Goal: Task Accomplishment & Management: Manage account settings

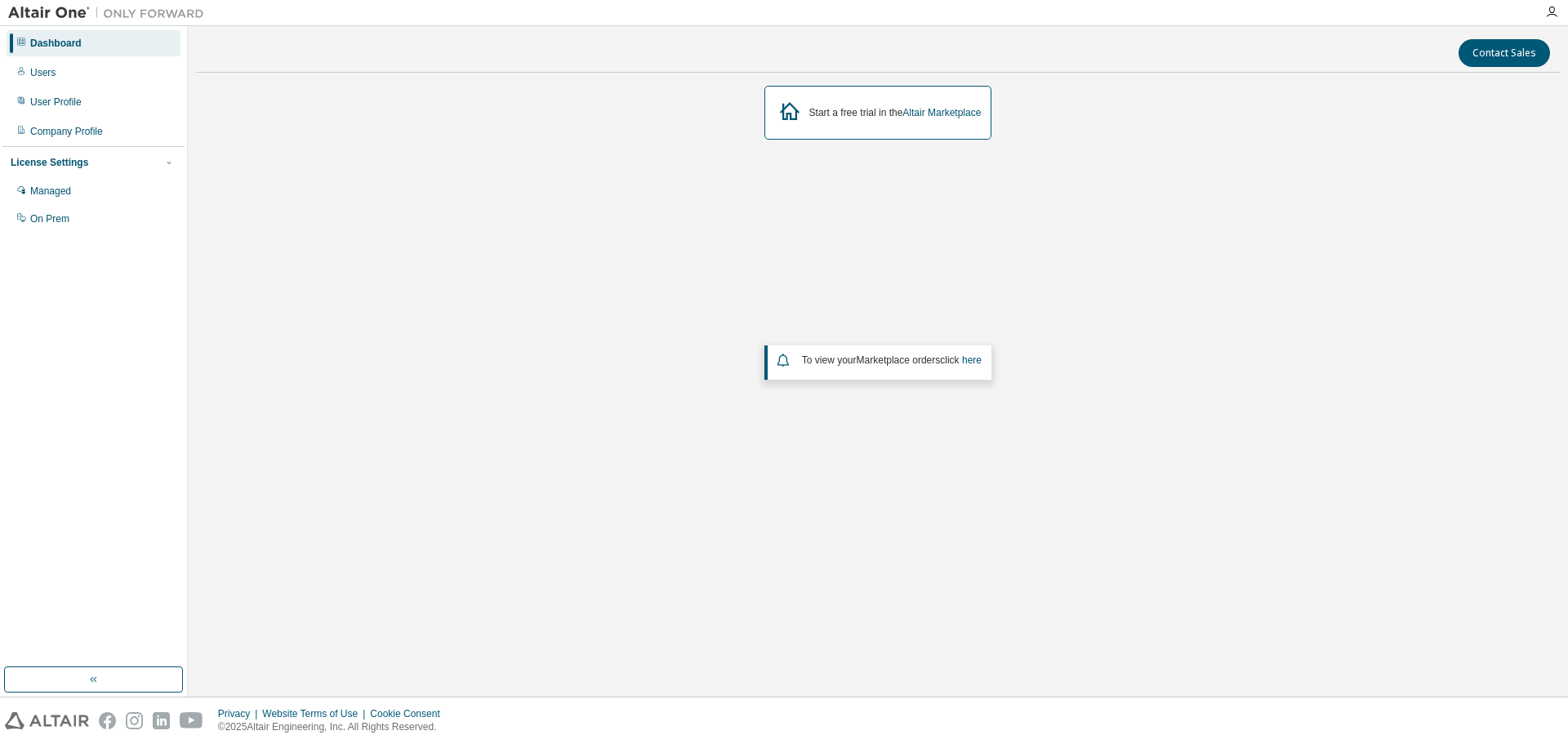
click at [91, 368] on div "Dashboard Users User Profile Company Profile License Settings Managed On Prem" at bounding box center [93, 346] width 182 height 636
click at [50, 193] on div "Managed" at bounding box center [51, 191] width 41 height 13
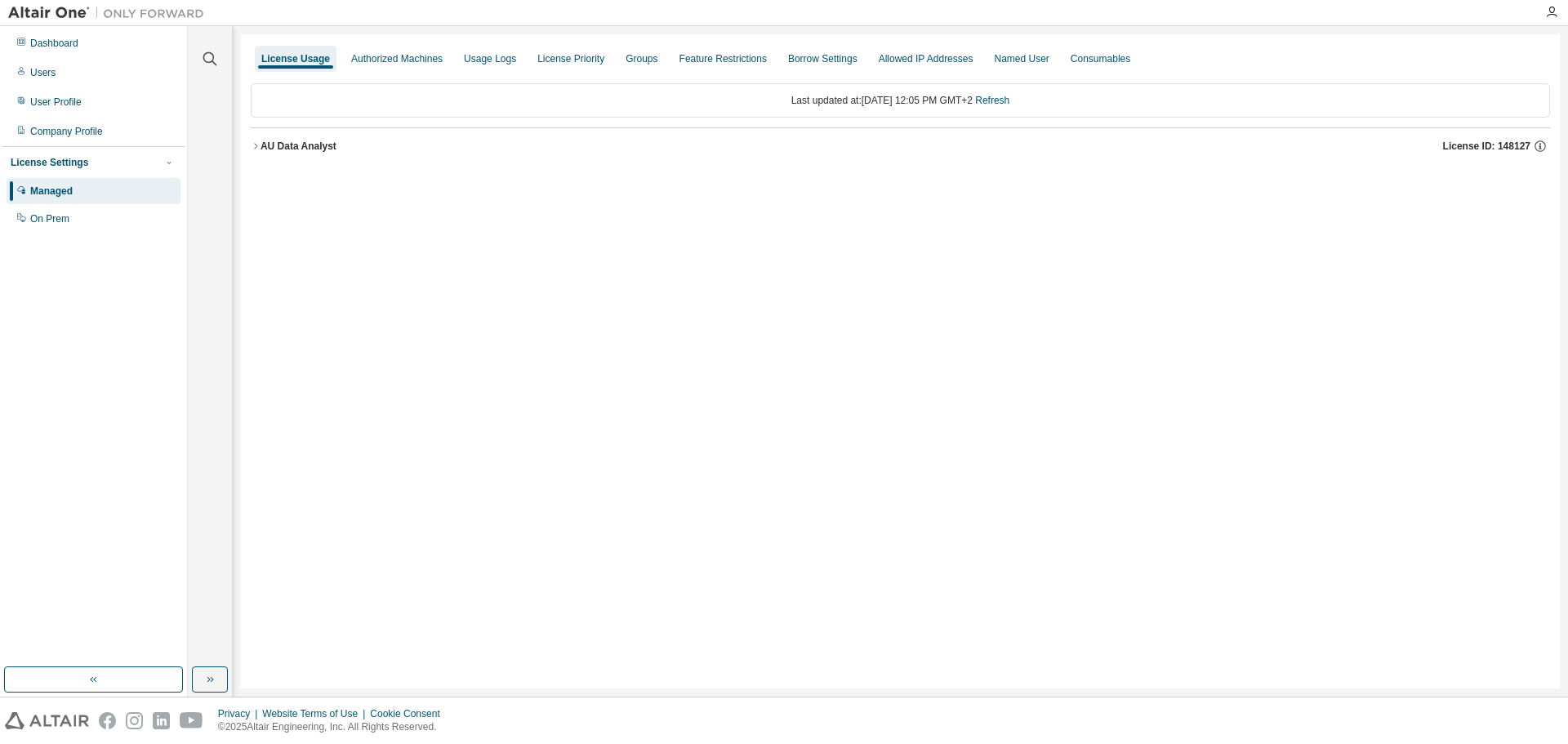
click at [255, 144] on icon "button" at bounding box center [256, 146] width 10 height 10
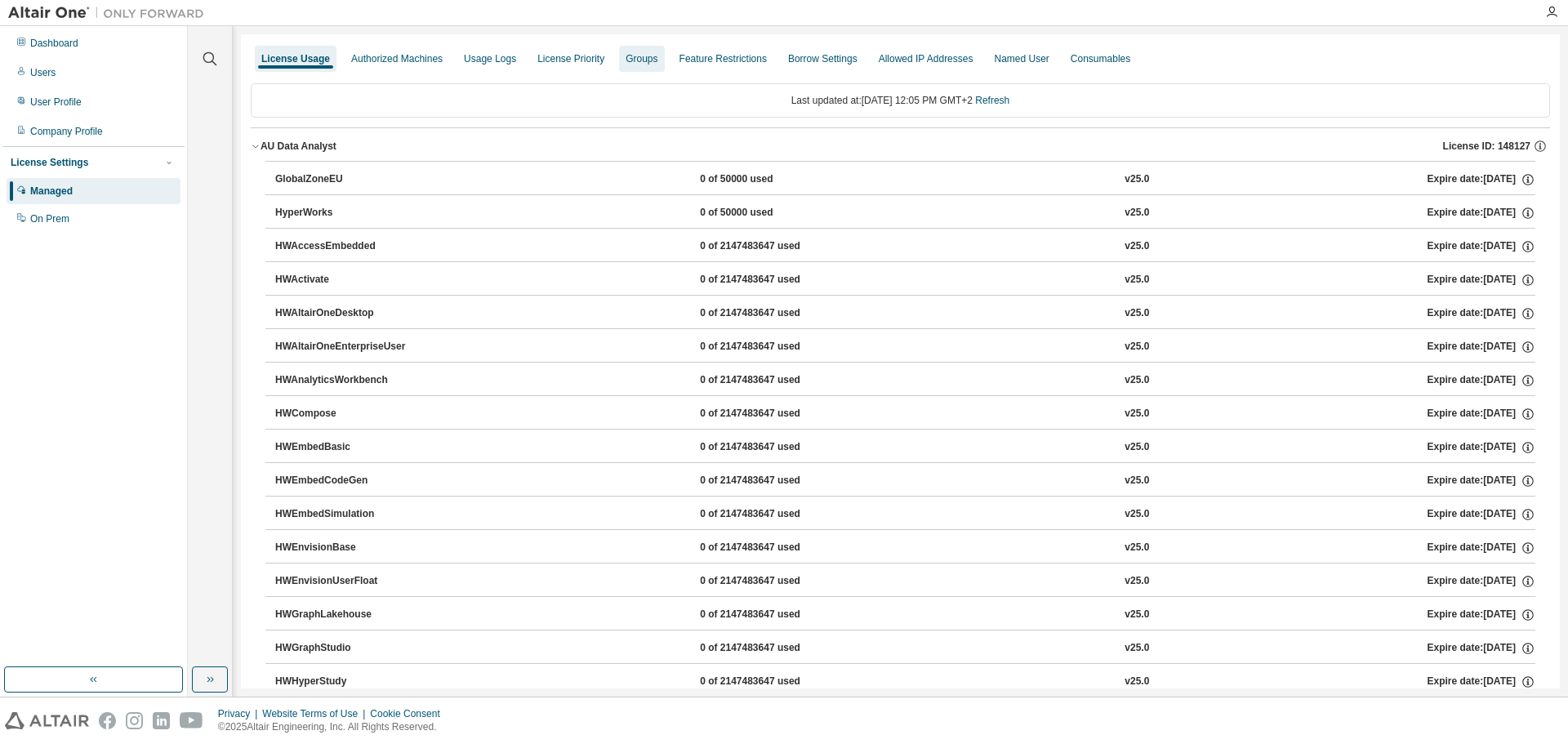
click at [657, 64] on div "Groups" at bounding box center [642, 58] width 32 height 13
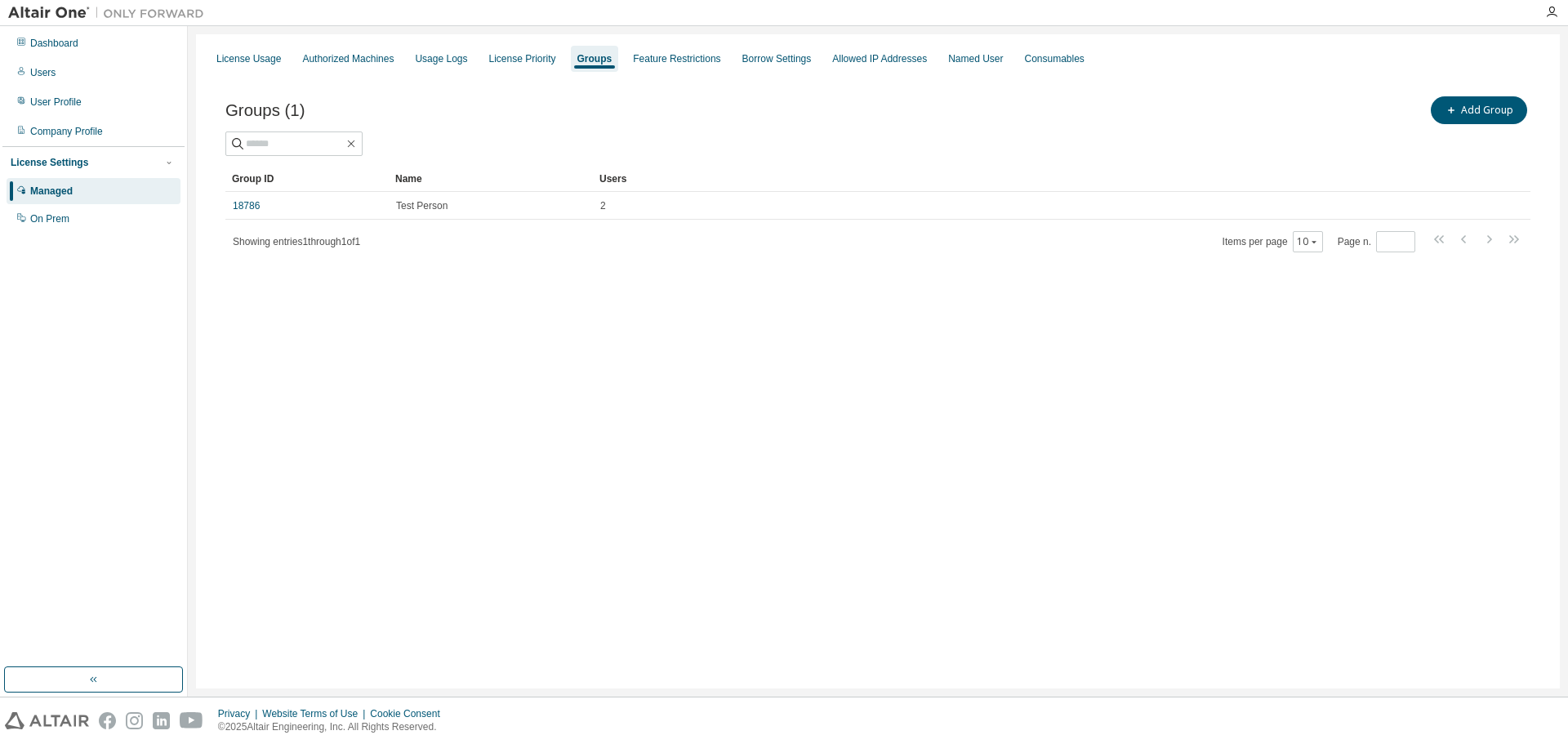
click at [531, 322] on div "License Usage Authorized Machines Usage Logs License Priority Groups Feature Re…" at bounding box center [878, 361] width 1364 height 654
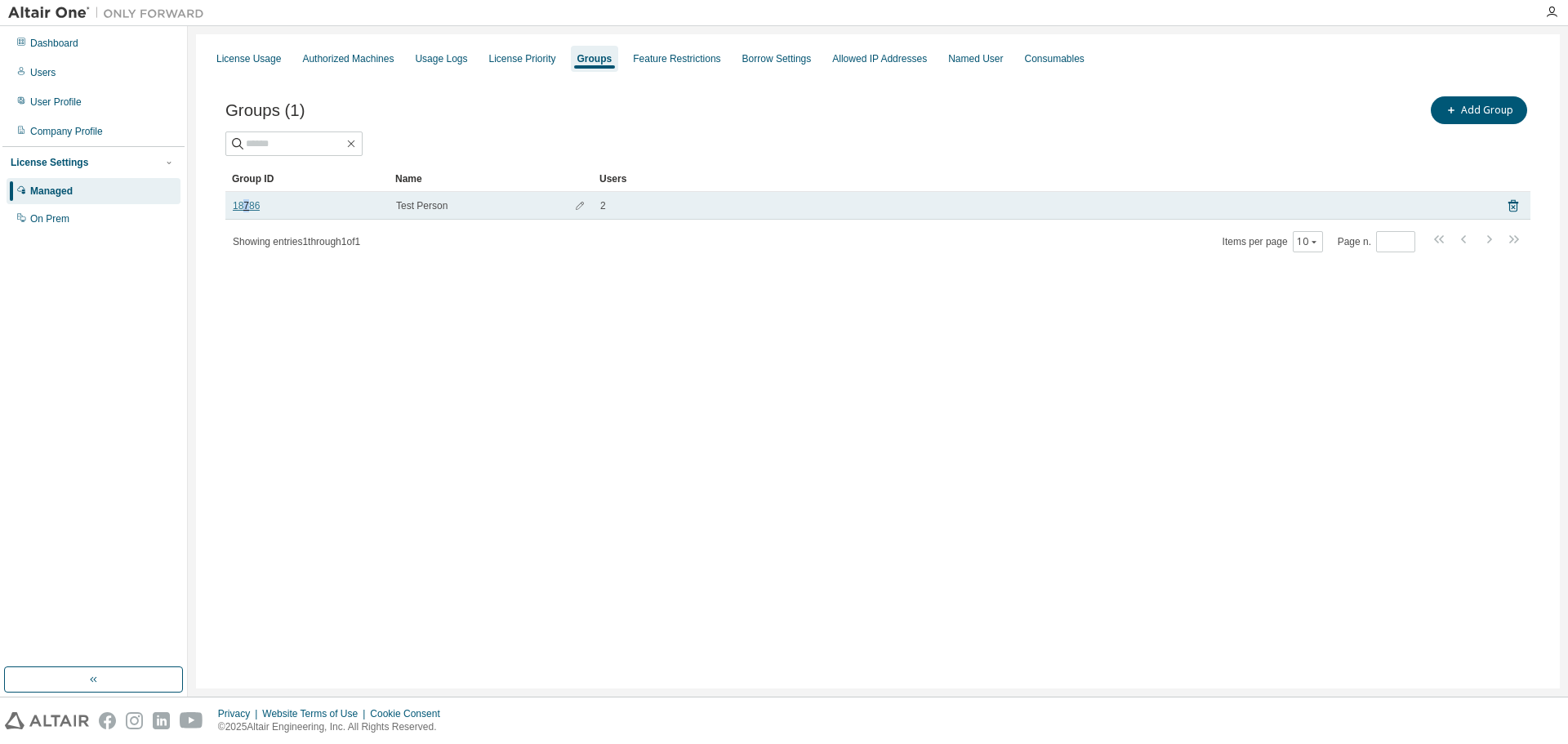
click at [247, 202] on link "18786" at bounding box center [246, 206] width 27 height 13
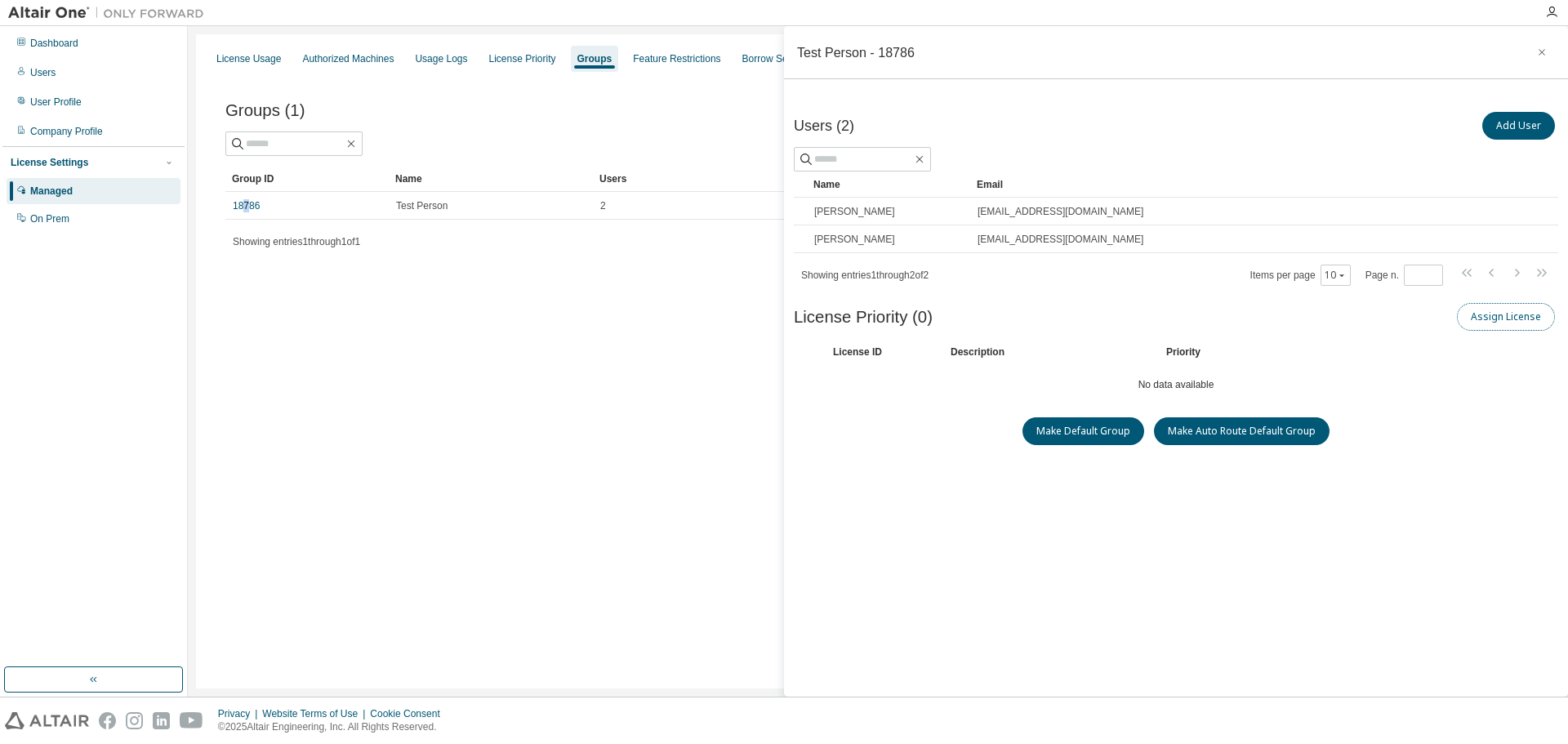
click at [1486, 319] on button "Assign License" at bounding box center [1506, 317] width 98 height 28
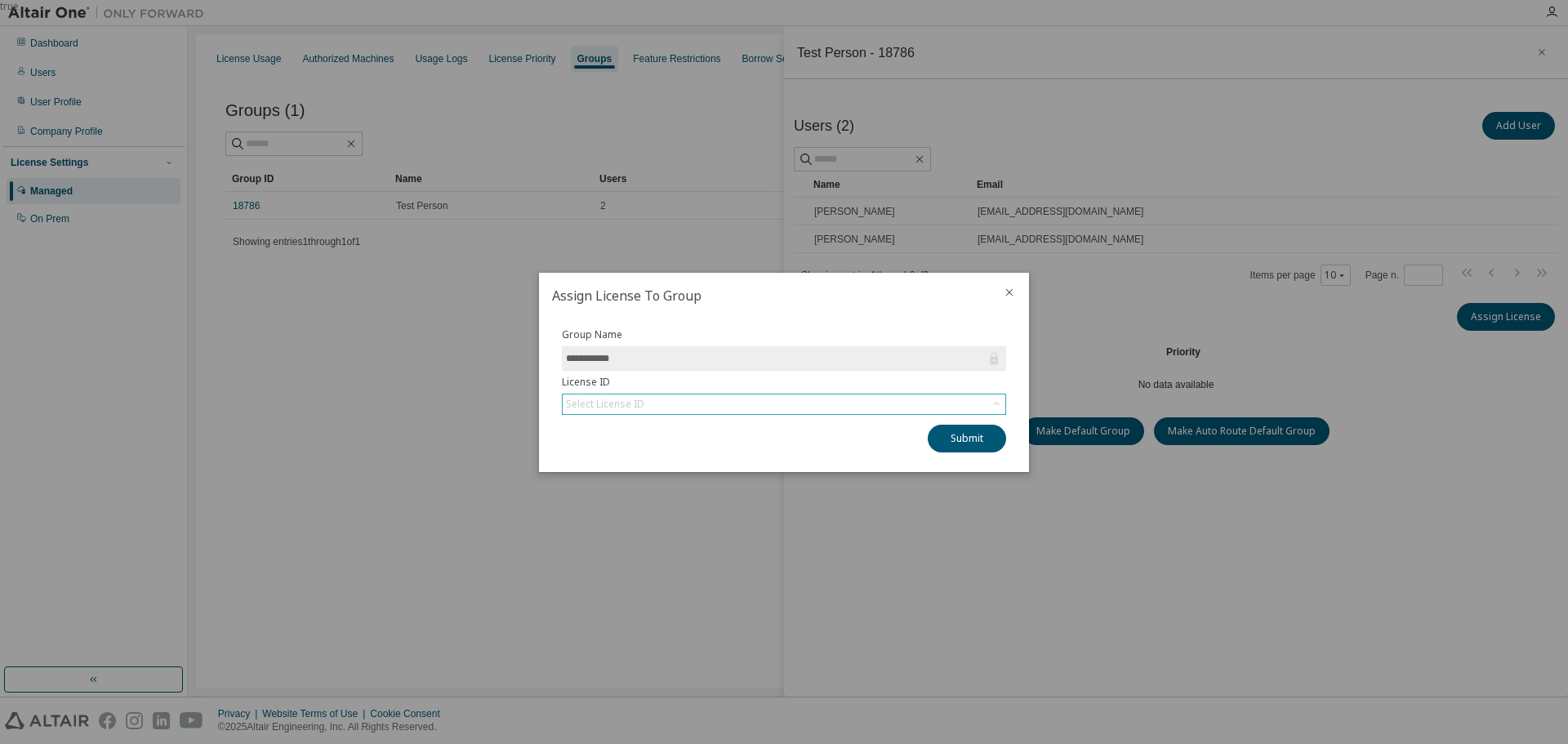
click at [688, 405] on div "Select License ID" at bounding box center [784, 404] width 443 height 20
click at [712, 449] on li "148127 - AU Data Analyst" at bounding box center [783, 450] width 440 height 21
click at [966, 445] on button "Submit" at bounding box center [967, 439] width 78 height 28
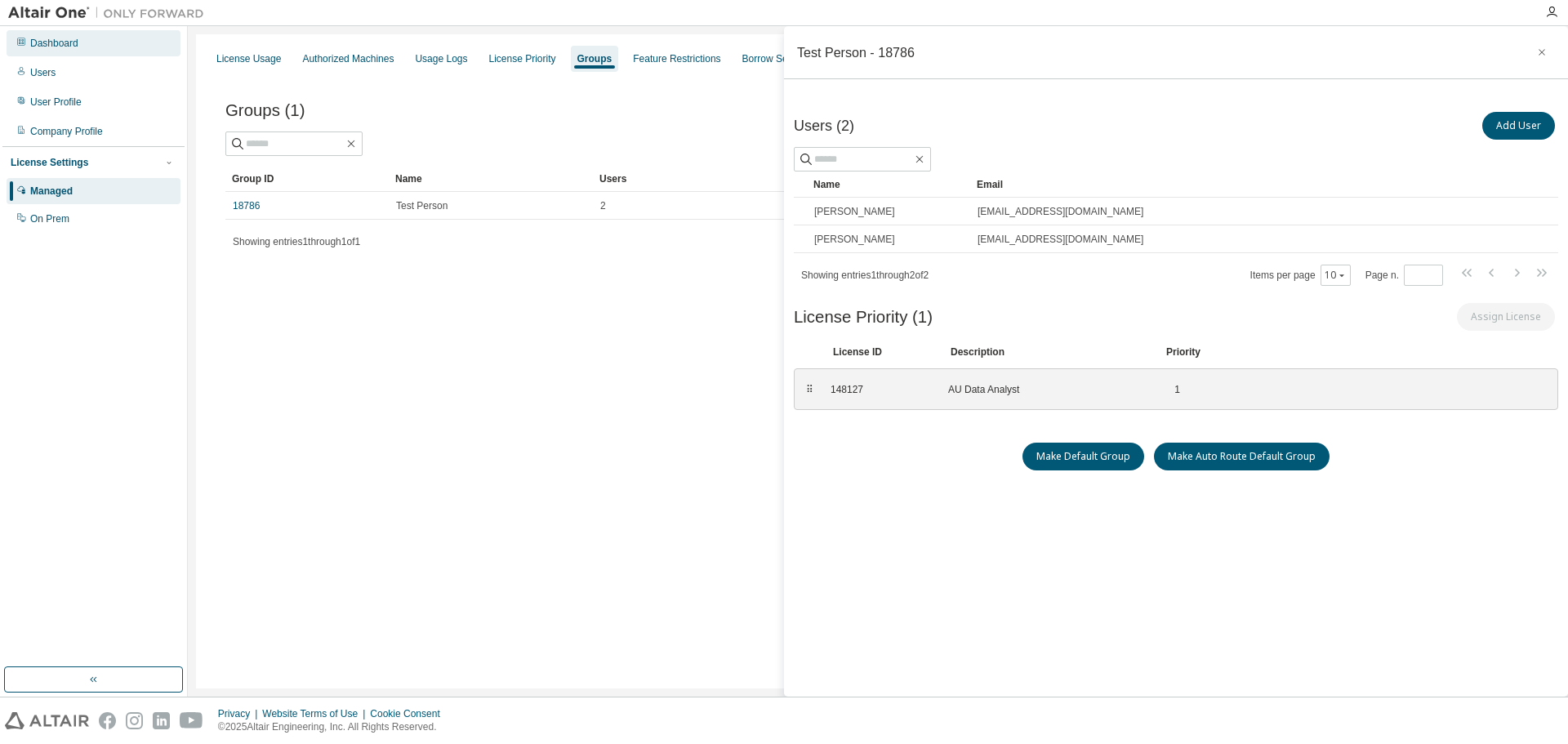
click at [68, 50] on div "Dashboard" at bounding box center [93, 44] width 174 height 26
